Goal: Find specific page/section: Find specific page/section

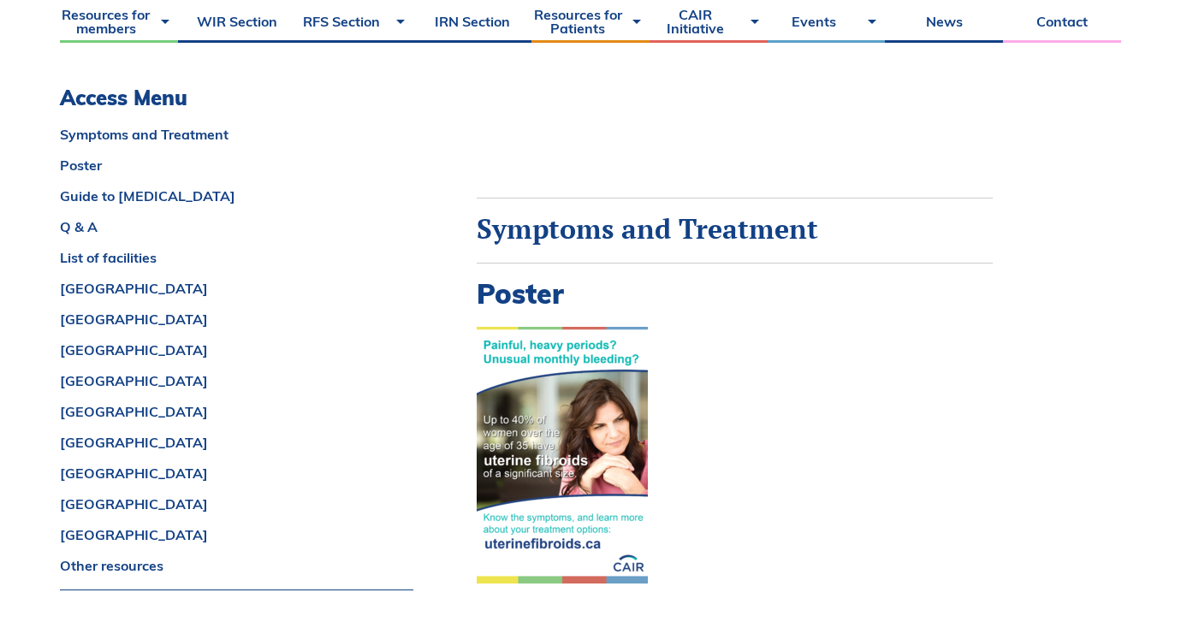
scroll to position [918, 0]
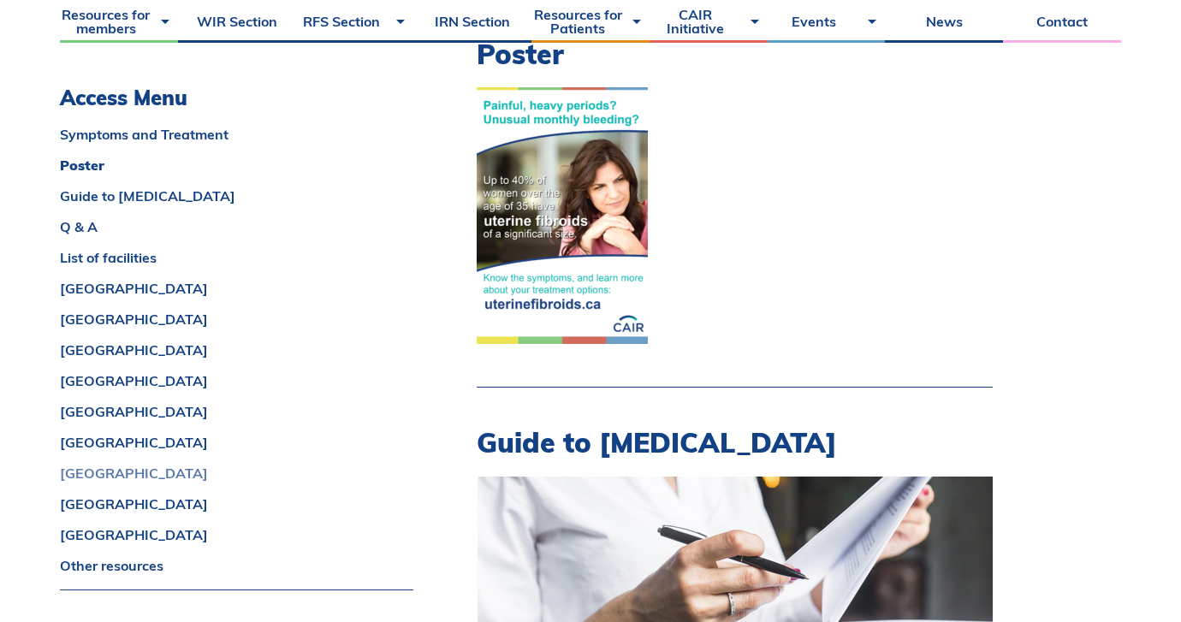
click at [93, 473] on link "[GEOGRAPHIC_DATA]" at bounding box center [236, 473] width 353 height 14
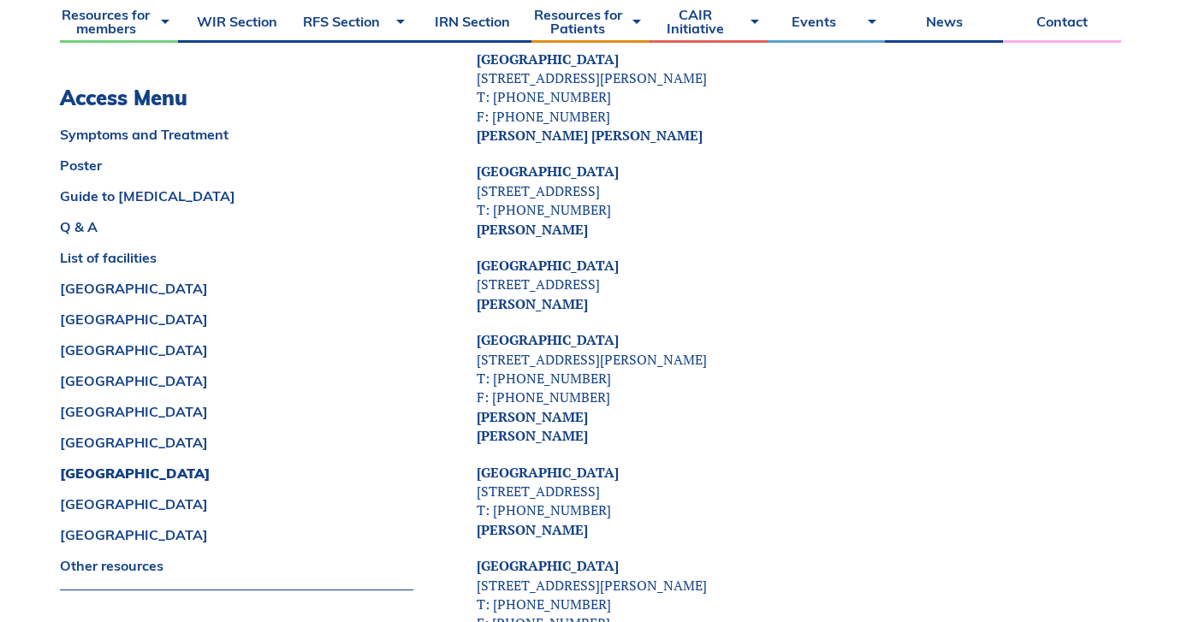
scroll to position [7049, 0]
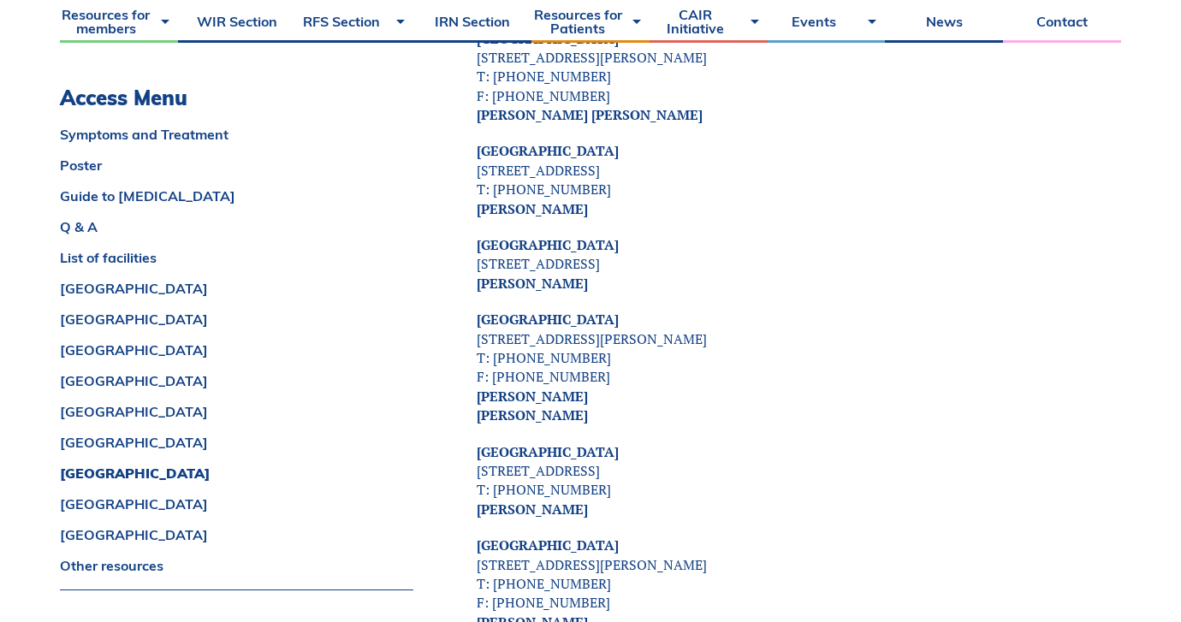
click at [494, 387] on strong "[PERSON_NAME] [PERSON_NAME]" at bounding box center [531, 406] width 111 height 38
copy div "[PERSON_NAME]"
click at [508, 387] on strong "[PERSON_NAME] [PERSON_NAME]" at bounding box center [531, 406] width 111 height 38
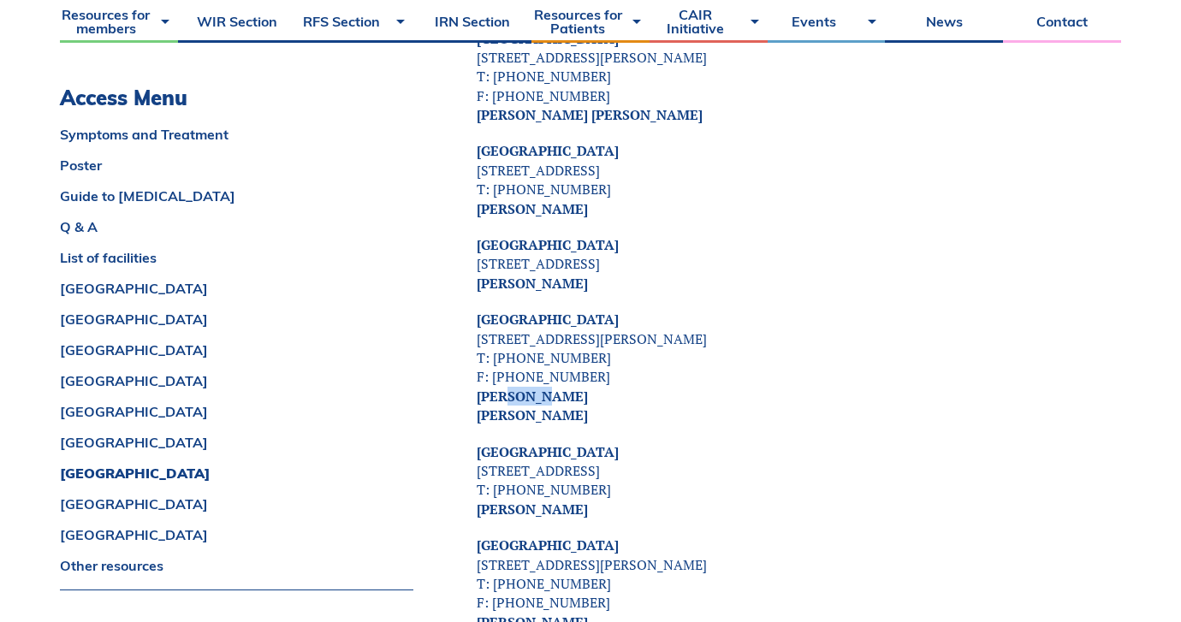
click at [508, 387] on strong "[PERSON_NAME] [PERSON_NAME]" at bounding box center [531, 406] width 111 height 38
copy strong "[PERSON_NAME]"
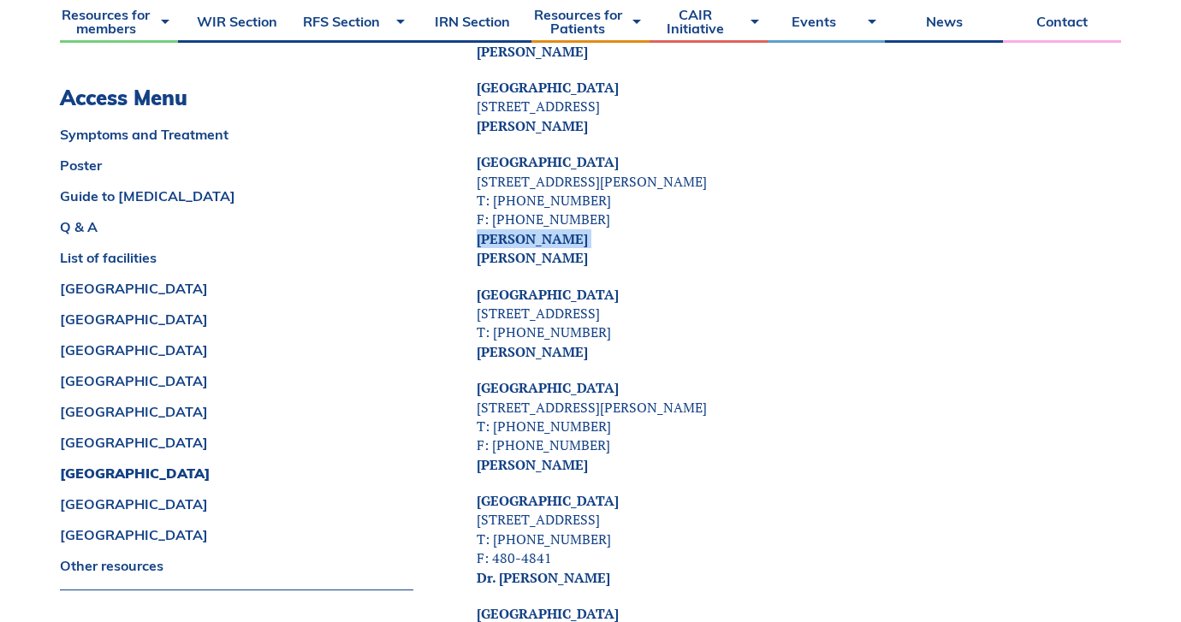
scroll to position [7218, 0]
